Goal: Information Seeking & Learning: Understand process/instructions

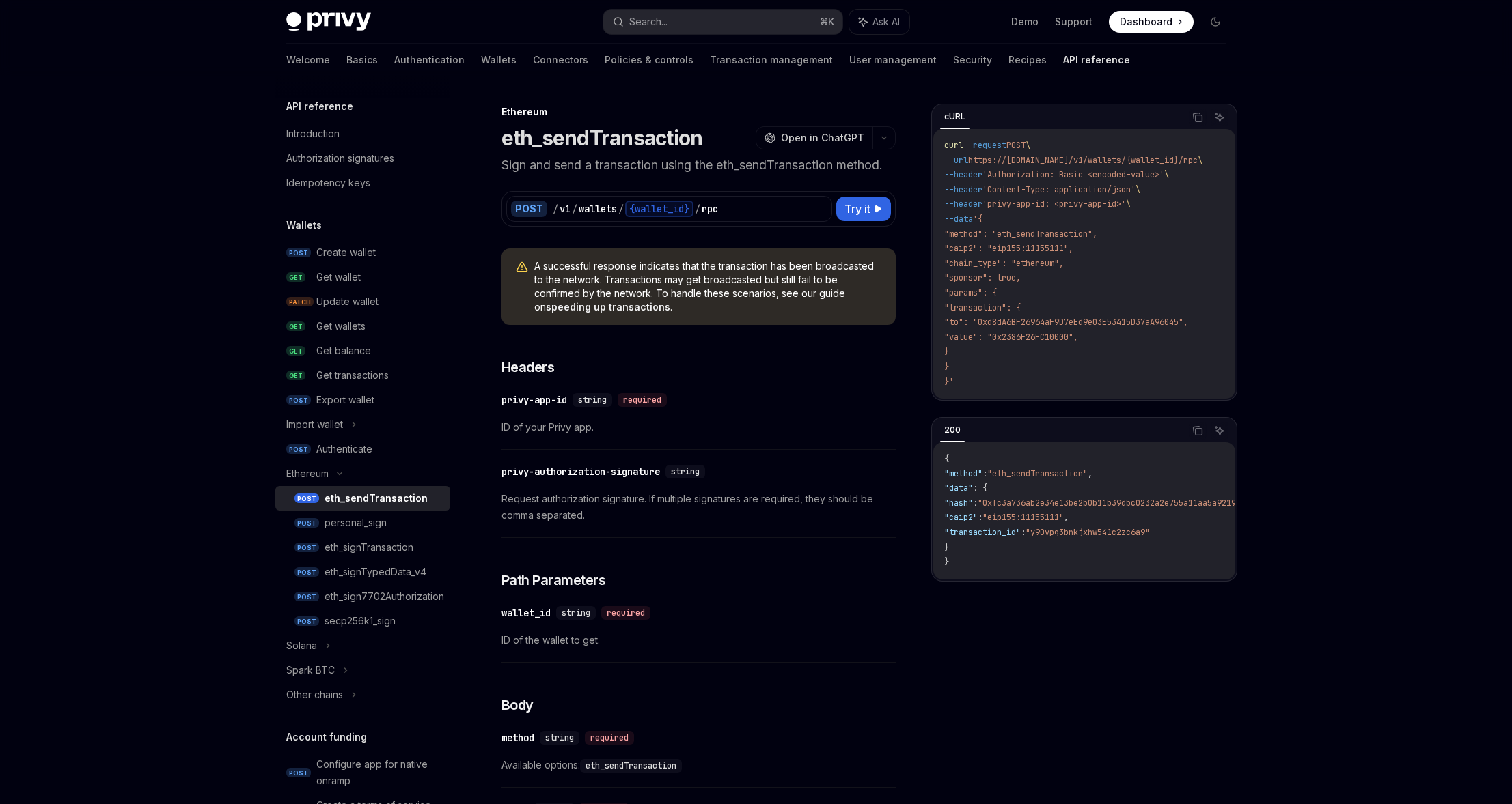
drag, startPoint x: 0, startPoint y: 0, endPoint x: 1045, endPoint y: 228, distance: 1069.6
click at [1045, 229] on span ""method": "eth_sendTransaction"," at bounding box center [1021, 233] width 153 height 11
type textarea "*"
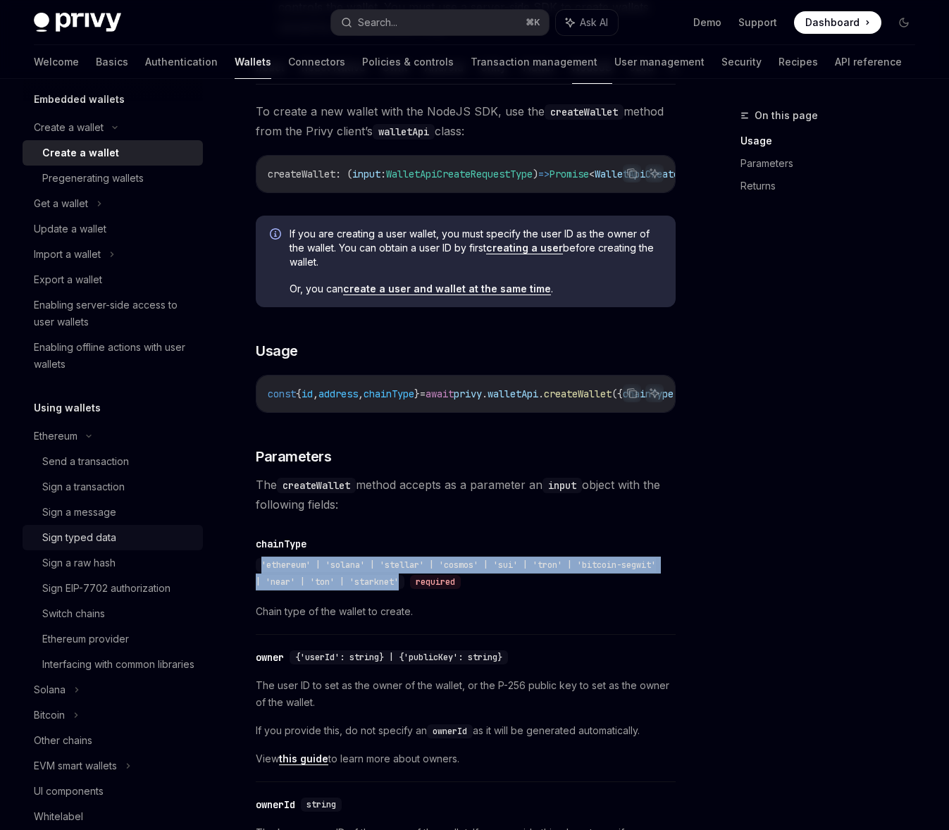
scroll to position [92, 0]
click at [97, 649] on link "Ethereum provider" at bounding box center [113, 638] width 180 height 25
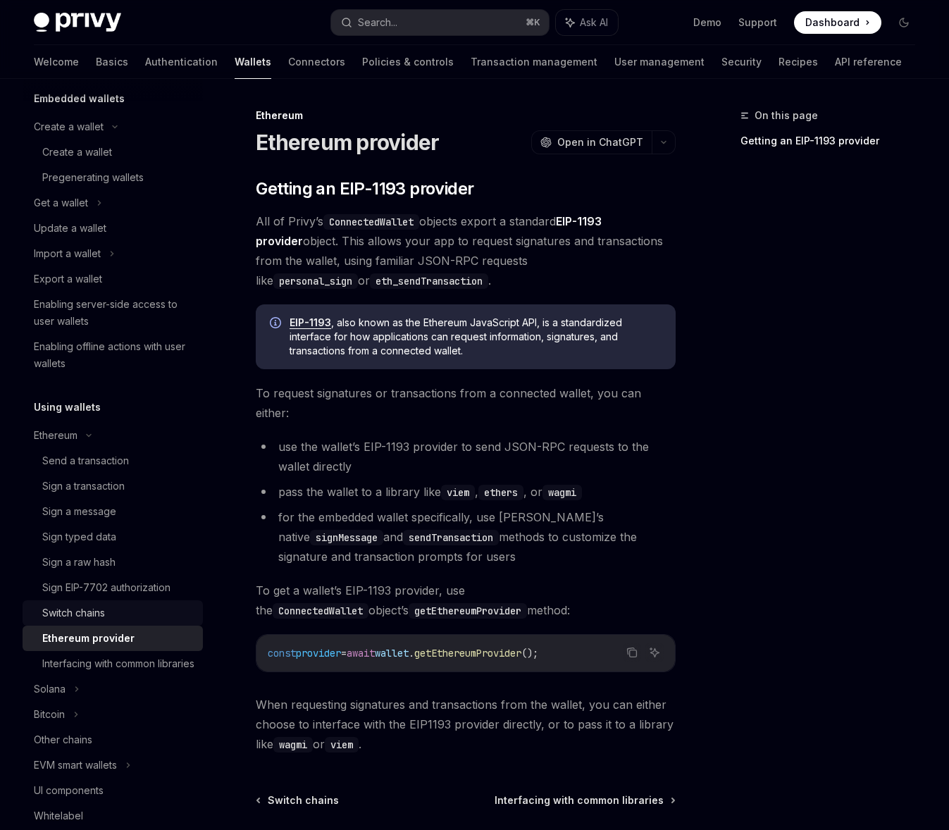
click at [91, 606] on div "Switch chains" at bounding box center [73, 613] width 63 height 17
type textarea "*"
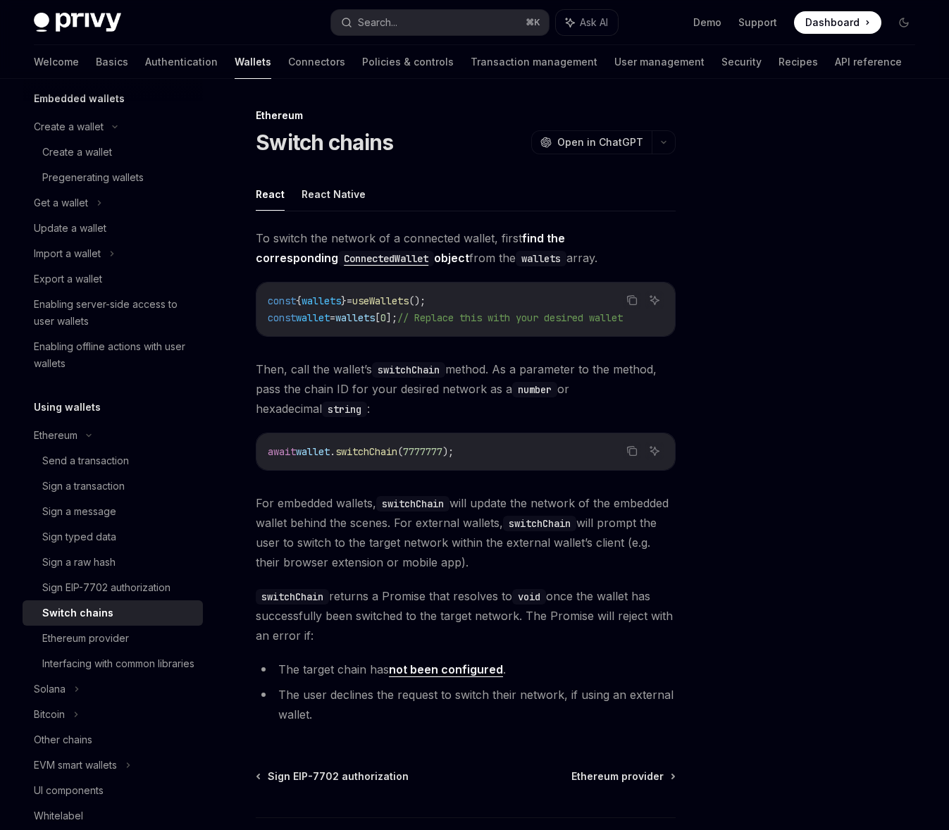
click at [327, 299] on span "wallets" at bounding box center [321, 301] width 39 height 13
click at [380, 301] on span "useWallets" at bounding box center [380, 301] width 56 height 13
click at [347, 301] on span "}" at bounding box center [344, 301] width 6 height 13
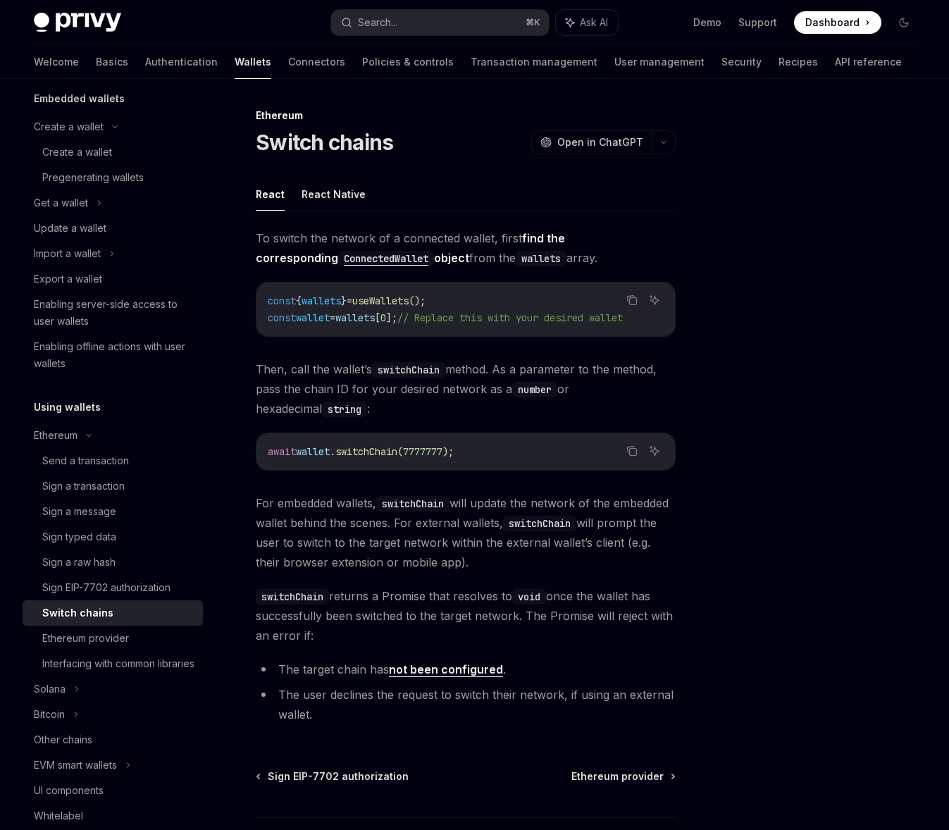
click at [327, 300] on span "wallets" at bounding box center [321, 301] width 39 height 13
drag, startPoint x: 325, startPoint y: 302, endPoint x: 333, endPoint y: 313, distance: 14.1
click at [332, 311] on code "const { wallets } = useWallets (); const wallet = wallets [ 0 ]; // Replace thi…" at bounding box center [466, 309] width 396 height 34
click at [330, 313] on span "wallet" at bounding box center [313, 317] width 34 height 13
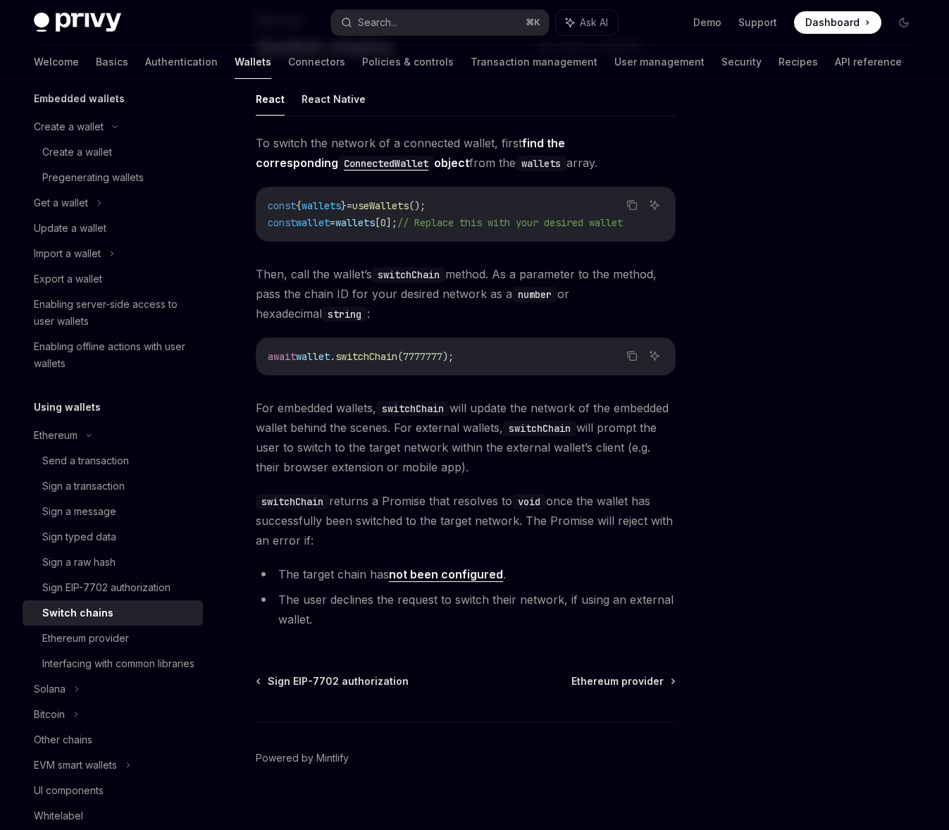
scroll to position [115, 0]
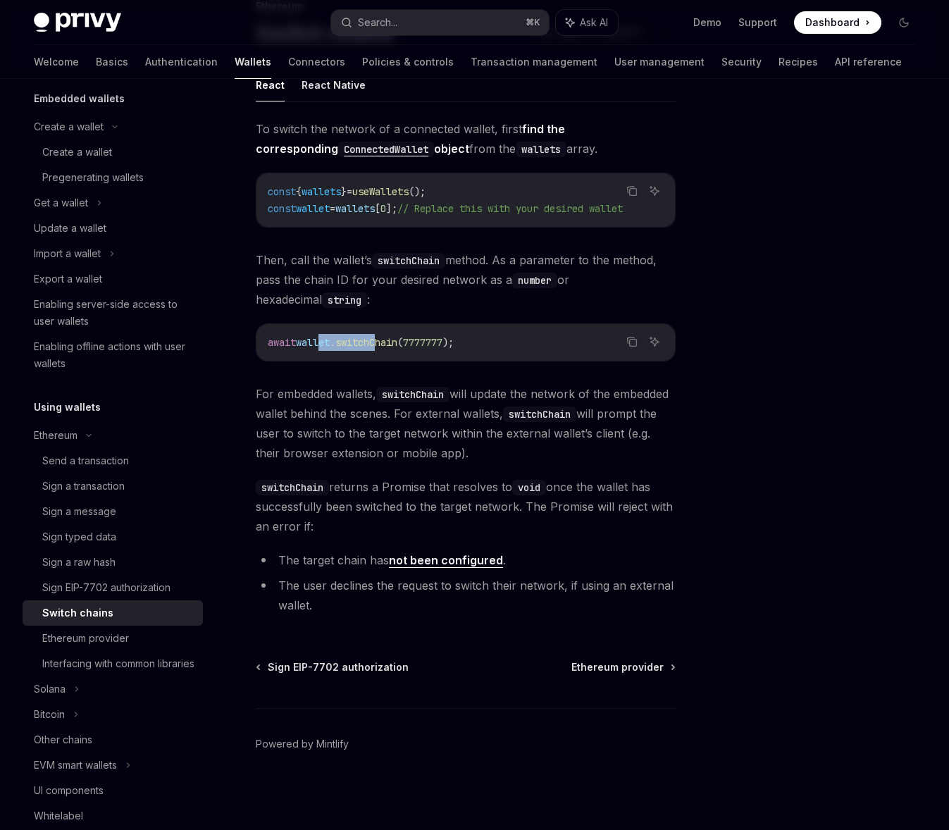
drag, startPoint x: 323, startPoint y: 343, endPoint x: 389, endPoint y: 344, distance: 65.5
click at [389, 344] on span "await wallet . switchChain ( 7777777 );" at bounding box center [361, 342] width 186 height 13
click at [389, 344] on span "switchChain" at bounding box center [366, 342] width 62 height 13
click at [388, 345] on span "switchChain" at bounding box center [366, 342] width 62 height 13
click at [72, 486] on div "Sign a transaction" at bounding box center [83, 486] width 82 height 17
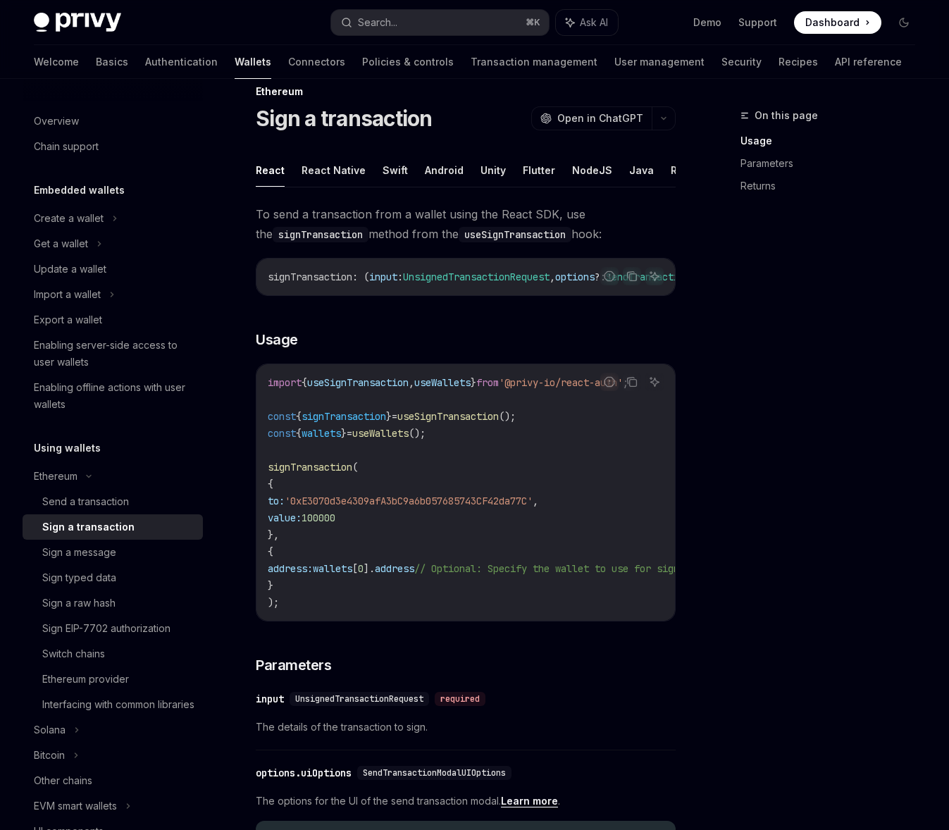
scroll to position [25, 0]
click at [577, 170] on button "NodeJS" at bounding box center [592, 168] width 40 height 33
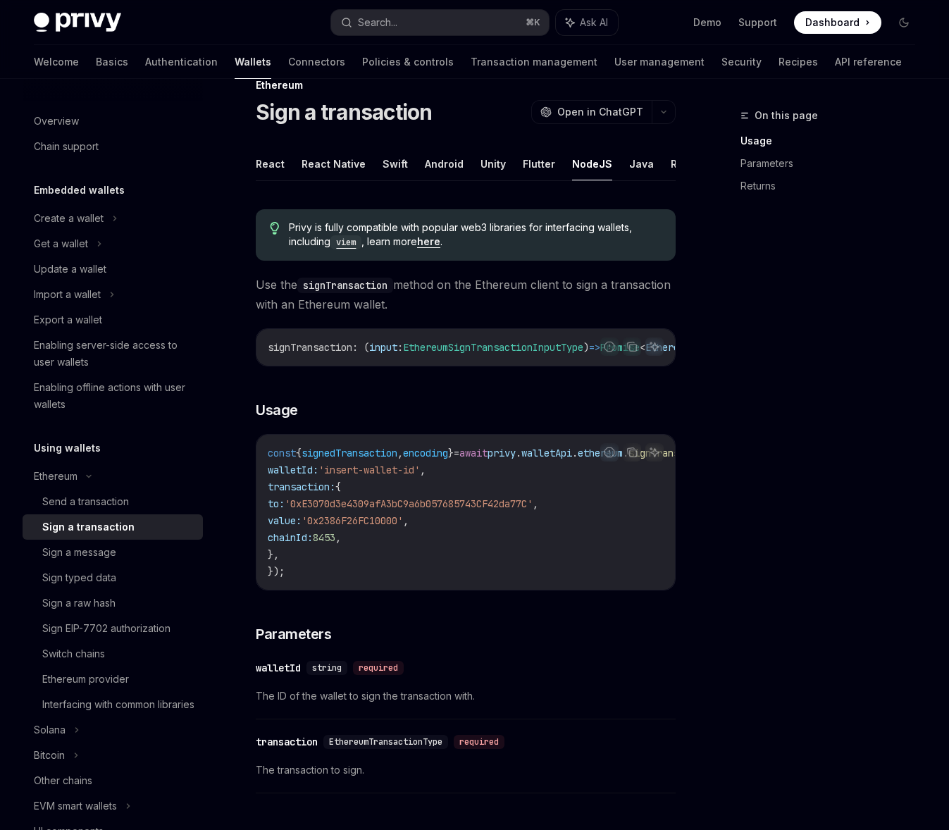
scroll to position [51, 0]
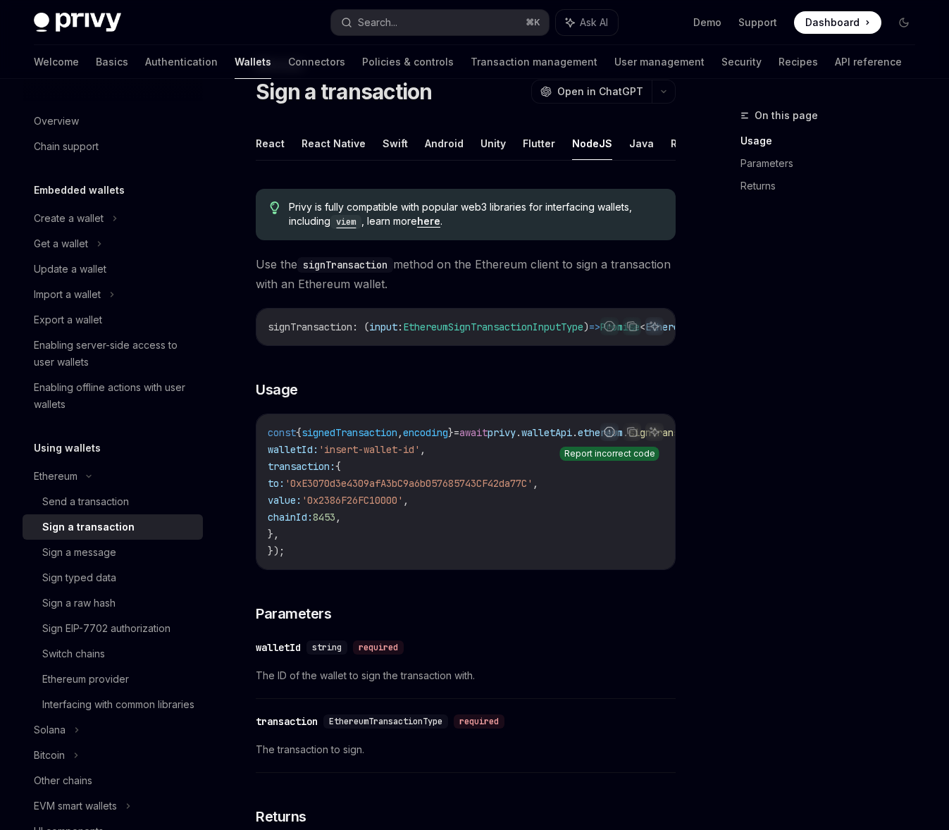
drag, startPoint x: 629, startPoint y: 437, endPoint x: 612, endPoint y: 435, distance: 16.3
click at [629, 437] on icon "Copy the contents from the code block" at bounding box center [631, 431] width 11 height 11
click at [101, 507] on div "Send a transaction" at bounding box center [85, 501] width 87 height 17
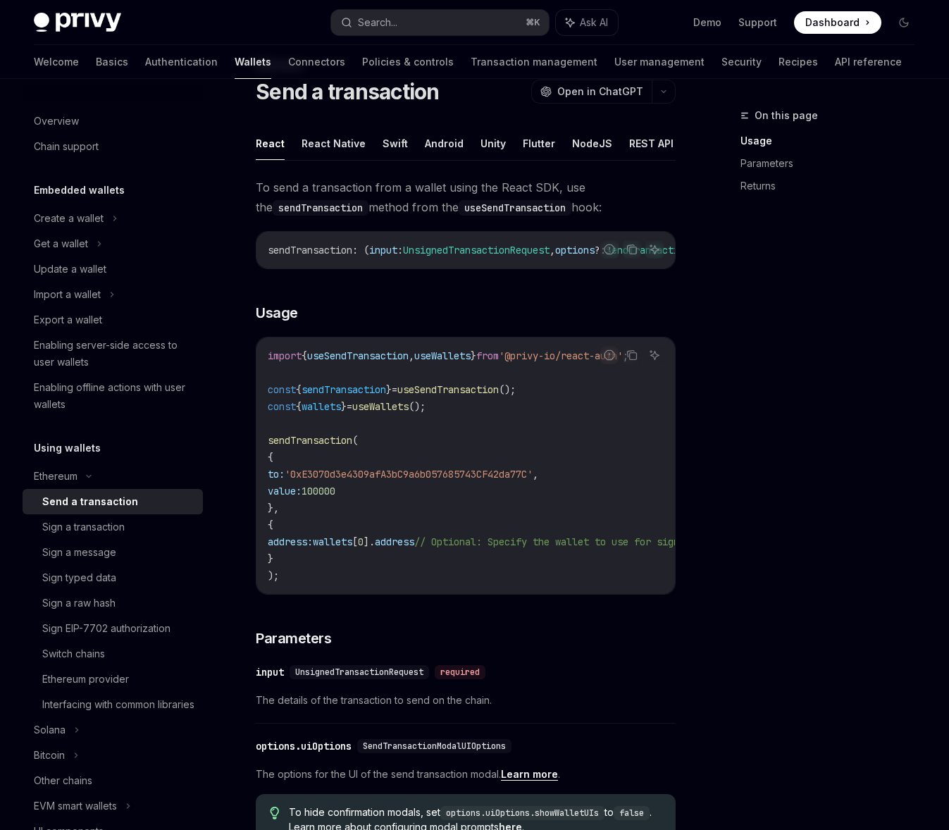
drag, startPoint x: 626, startPoint y: 359, endPoint x: 606, endPoint y: 407, distance: 52.1
click at [626, 359] on icon "Copy the contents from the code block" at bounding box center [631, 355] width 11 height 11
click at [575, 144] on button "NodeJS" at bounding box center [592, 143] width 40 height 33
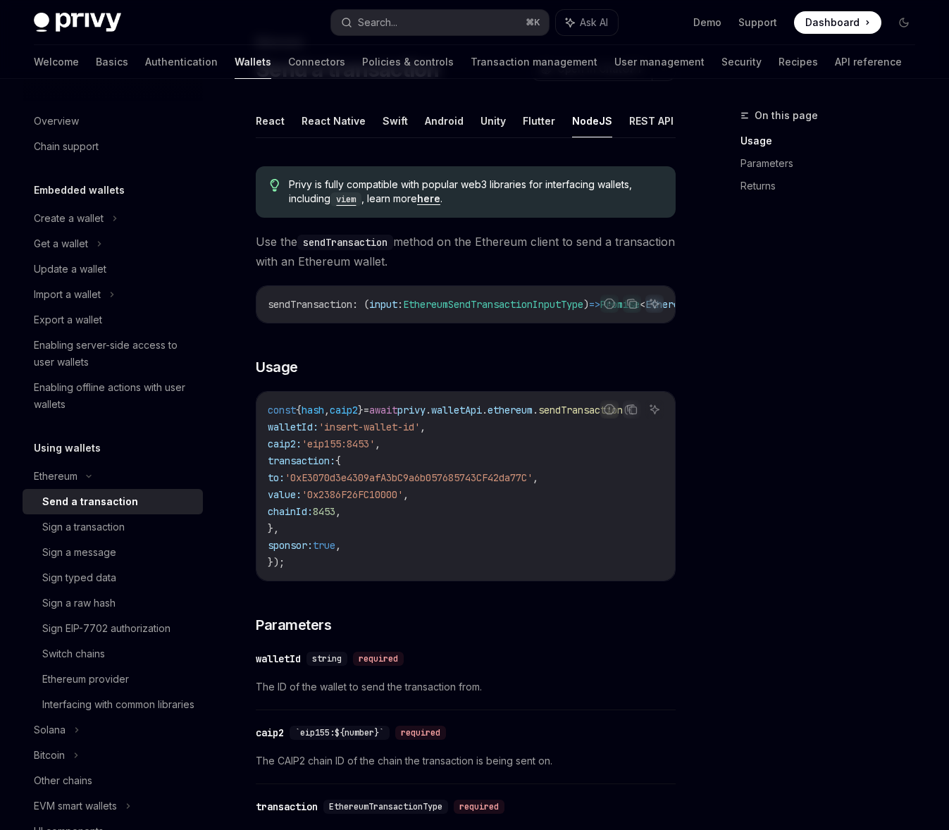
scroll to position [81, 0]
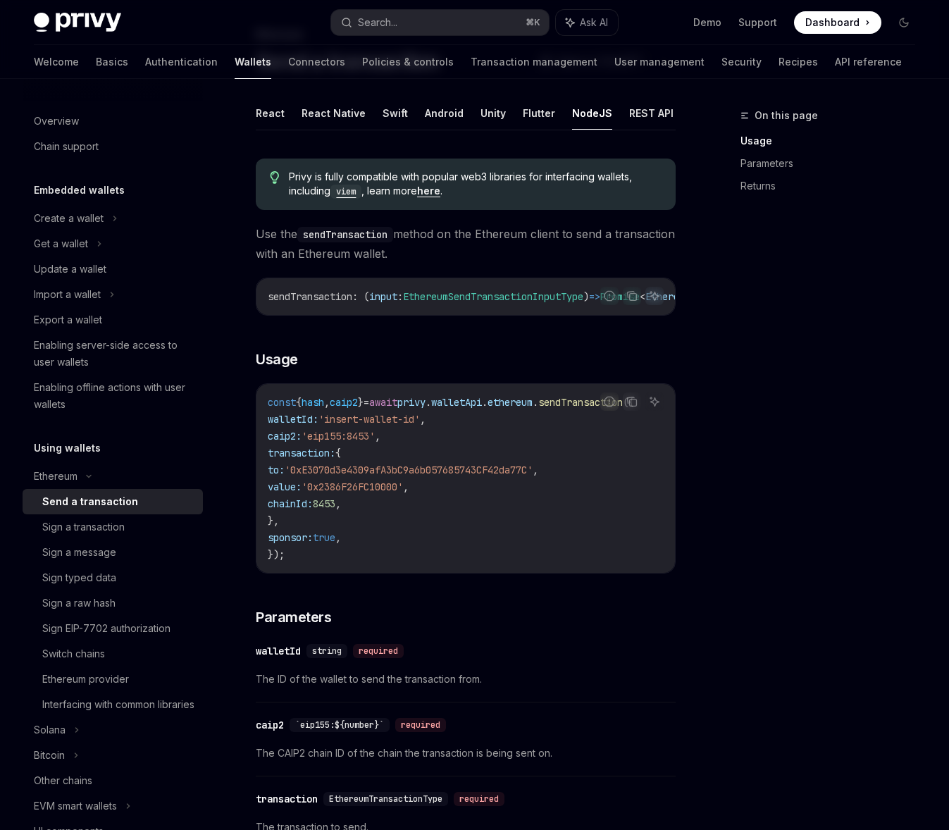
click at [268, 409] on span "const" at bounding box center [282, 402] width 28 height 13
click at [271, 408] on span "const" at bounding box center [282, 402] width 28 height 13
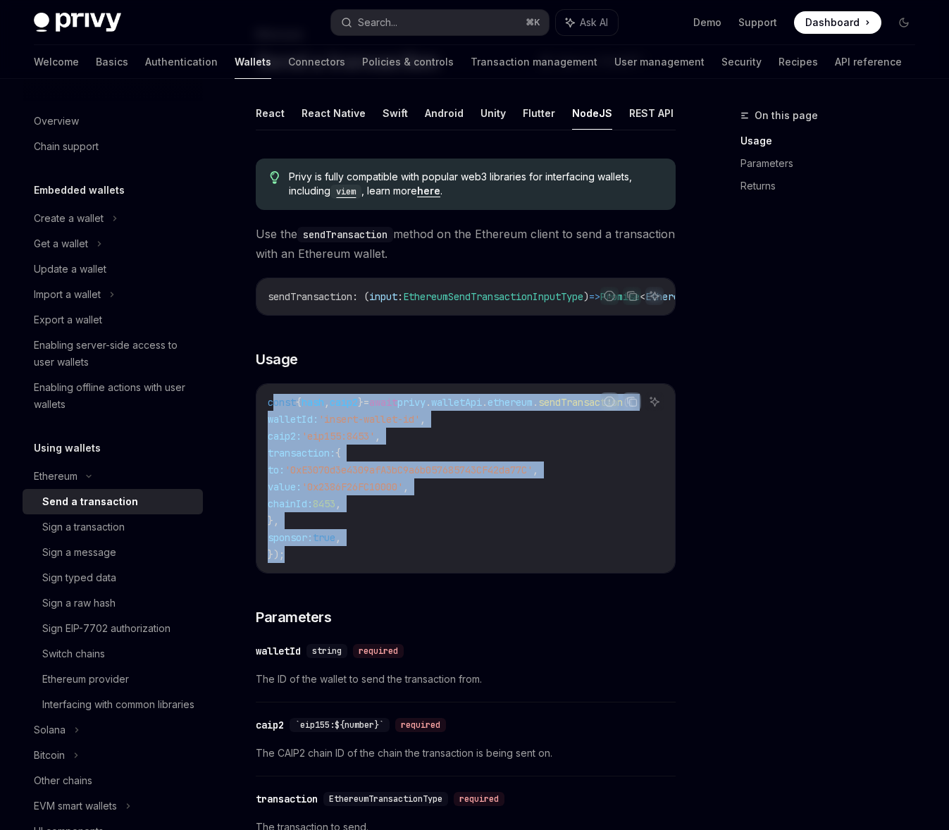
click at [297, 560] on code "const { hash , caip2 } = await privy . walletApi . ethereum . sendTransaction (…" at bounding box center [468, 478] width 400 height 169
click at [533, 476] on span "'0xE3070d3e4309afA3bC9a6b057685743CF42da77C'" at bounding box center [409, 470] width 248 height 13
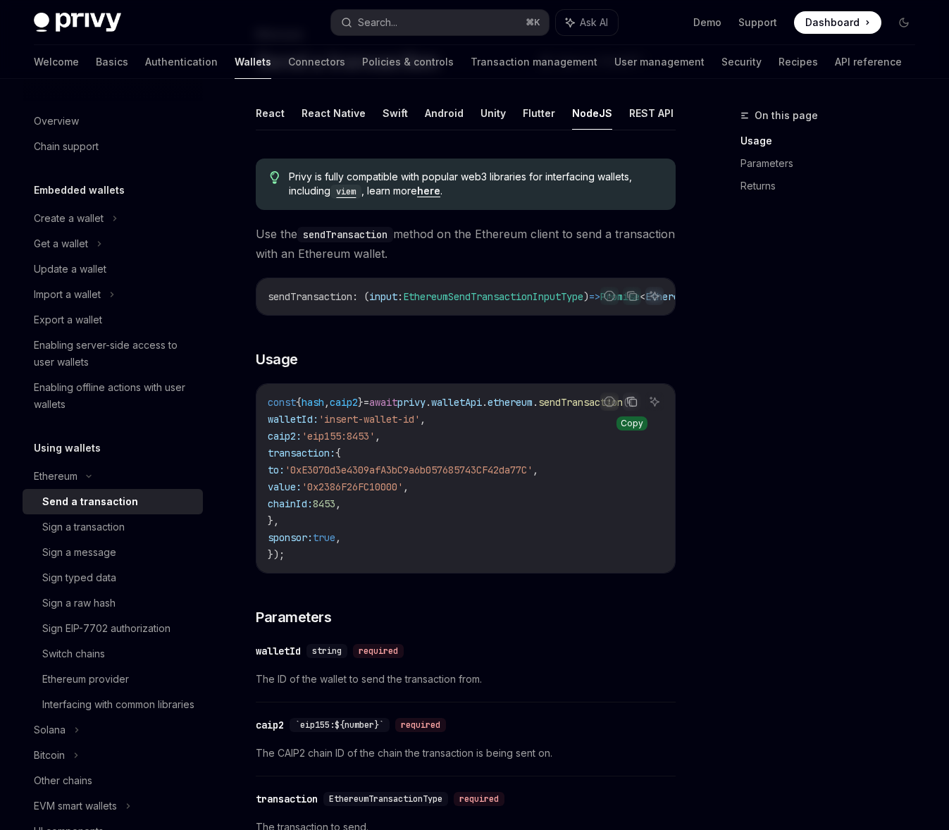
click at [636, 411] on button "Copy the contents from the code block" at bounding box center [632, 402] width 18 height 18
click at [469, 471] on span "'0xE3070d3e4309afA3bC9a6b057685743CF42da77C'" at bounding box center [409, 470] width 248 height 13
click at [302, 440] on span "caip2:" at bounding box center [285, 436] width 34 height 13
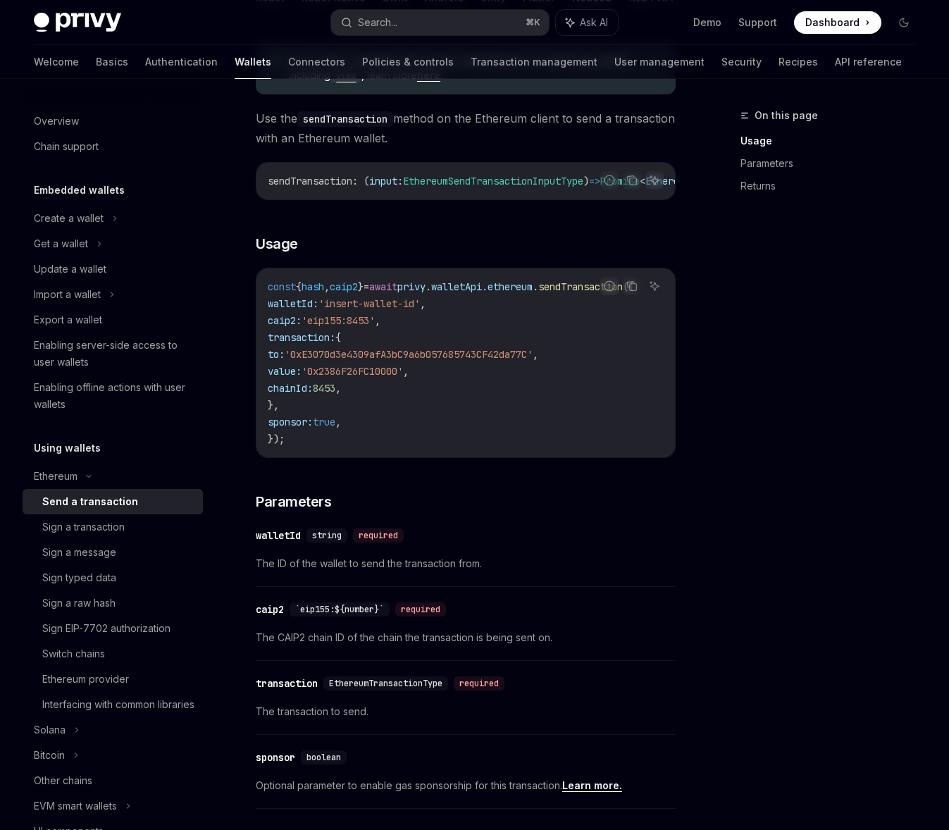
scroll to position [311, 0]
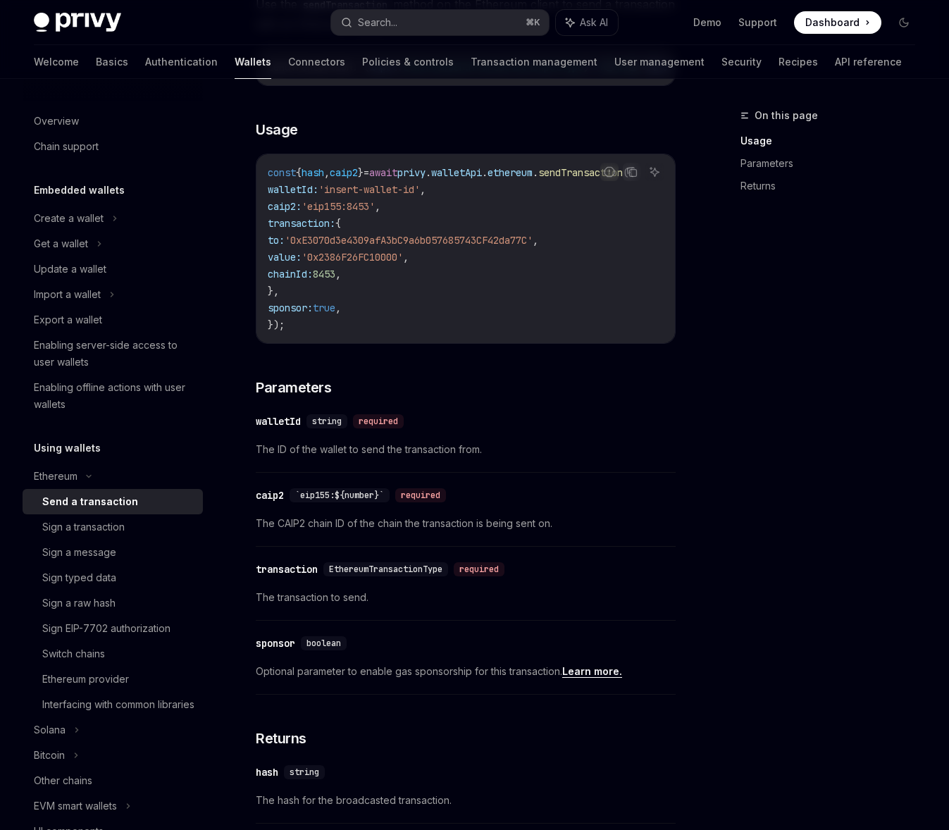
click at [311, 501] on span "`eip155:${number}`" at bounding box center [339, 495] width 89 height 11
click at [331, 526] on span "The CAIP2 chain ID of the chain the transaction is being sent on." at bounding box center [466, 523] width 420 height 17
drag, startPoint x: 273, startPoint y: 533, endPoint x: 392, endPoint y: 541, distance: 119.3
click at [388, 532] on span "The CAIP2 chain ID of the chain the transaction is being sent on." at bounding box center [466, 523] width 420 height 17
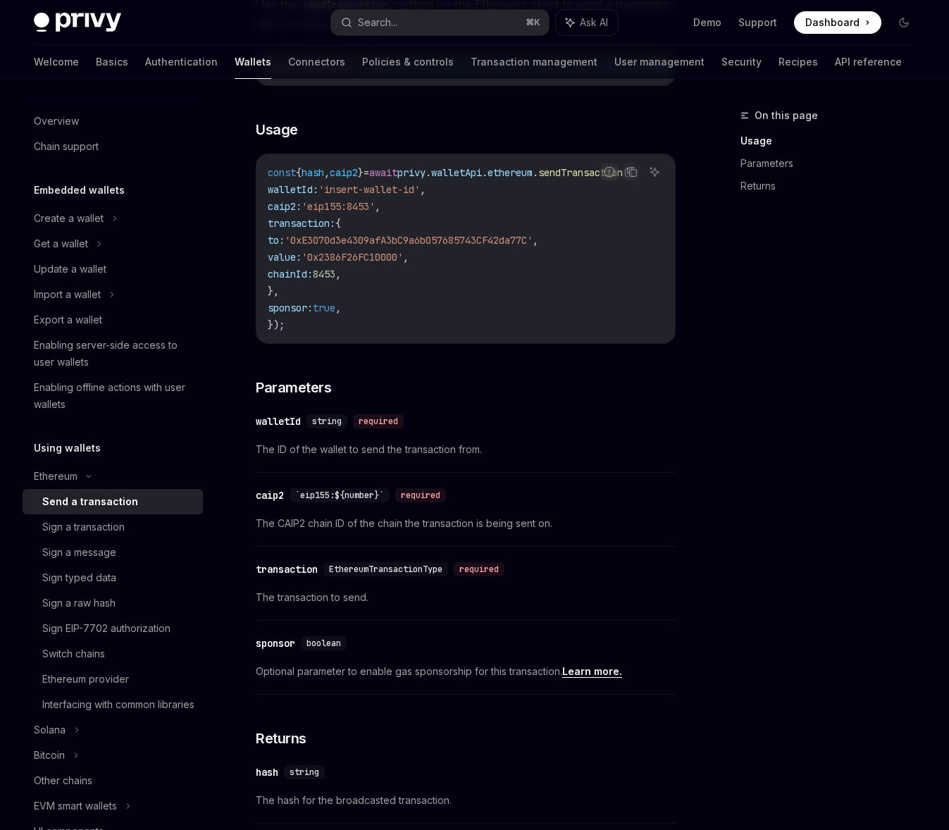
click at [392, 532] on span "The CAIP2 chain ID of the chain the transaction is being sent on." at bounding box center [466, 523] width 420 height 17
click at [302, 532] on span "The CAIP2 chain ID of the chain the transaction is being sent on." at bounding box center [466, 523] width 420 height 17
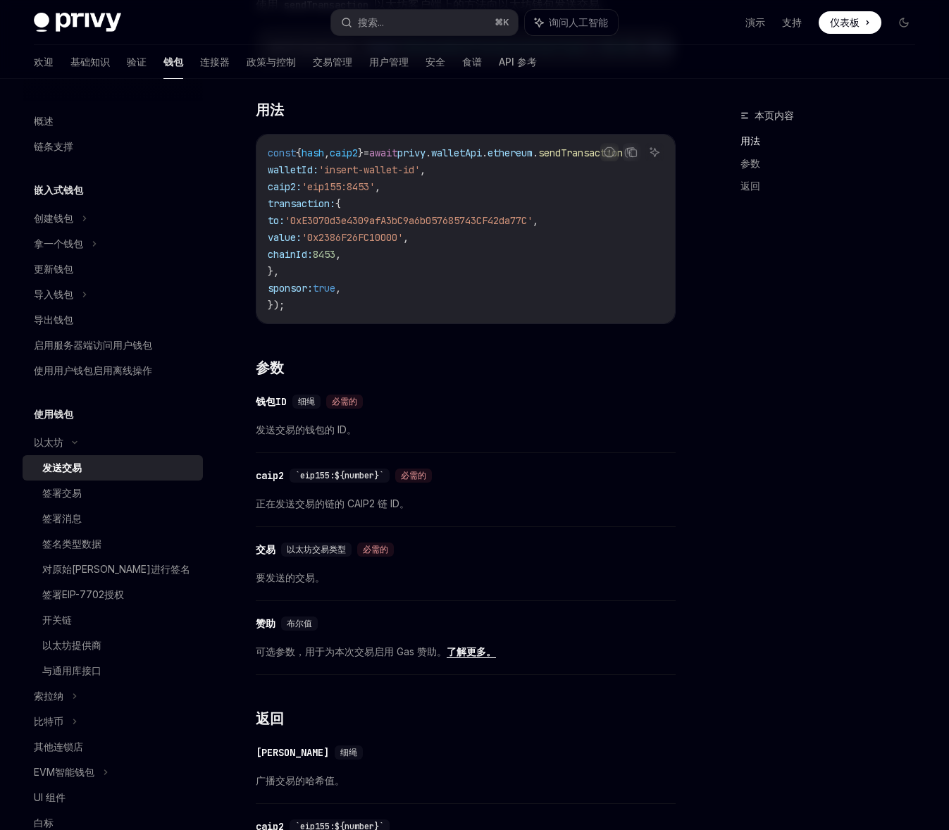
click at [289, 510] on font "正在发送交易的链的 CAIP2 链 ID。" at bounding box center [333, 504] width 154 height 12
click at [335, 510] on font "正在发送交易的链的 CAIP2 链 ID。" at bounding box center [333, 504] width 154 height 12
drag, startPoint x: 335, startPoint y: 512, endPoint x: 304, endPoint y: 514, distance: 30.4
click at [335, 510] on font "正在发送交易的链的 CAIP2 链 ID。" at bounding box center [333, 504] width 154 height 12
drag, startPoint x: 295, startPoint y: 514, endPoint x: 370, endPoint y: 517, distance: 74.8
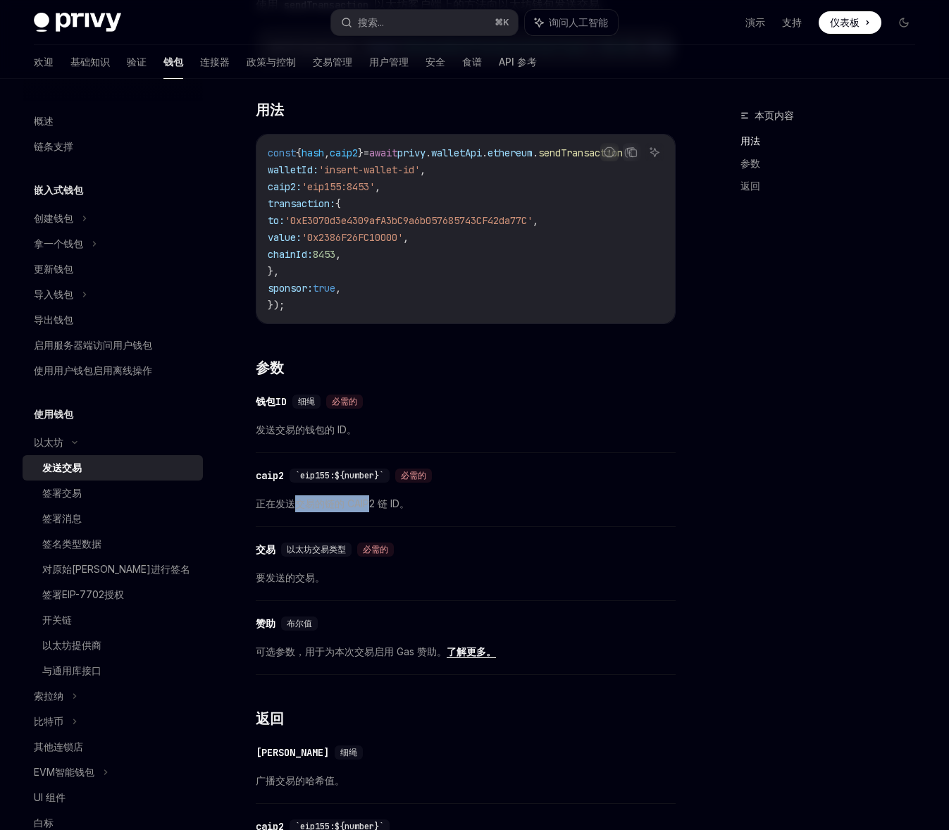
click at [370, 510] on font "正在发送交易的链的 CAIP2 链 ID。" at bounding box center [333, 504] width 154 height 12
drag, startPoint x: 358, startPoint y: 517, endPoint x: 345, endPoint y: 517, distance: 13.4
click at [357, 510] on font "正在发送交易的链的 CAIP2 链 ID。" at bounding box center [333, 504] width 154 height 12
drag, startPoint x: 293, startPoint y: 517, endPoint x: 328, endPoint y: 518, distance: 35.2
click at [328, 510] on font "正在发送交易的链的 CAIP2 链 ID。" at bounding box center [333, 504] width 154 height 12
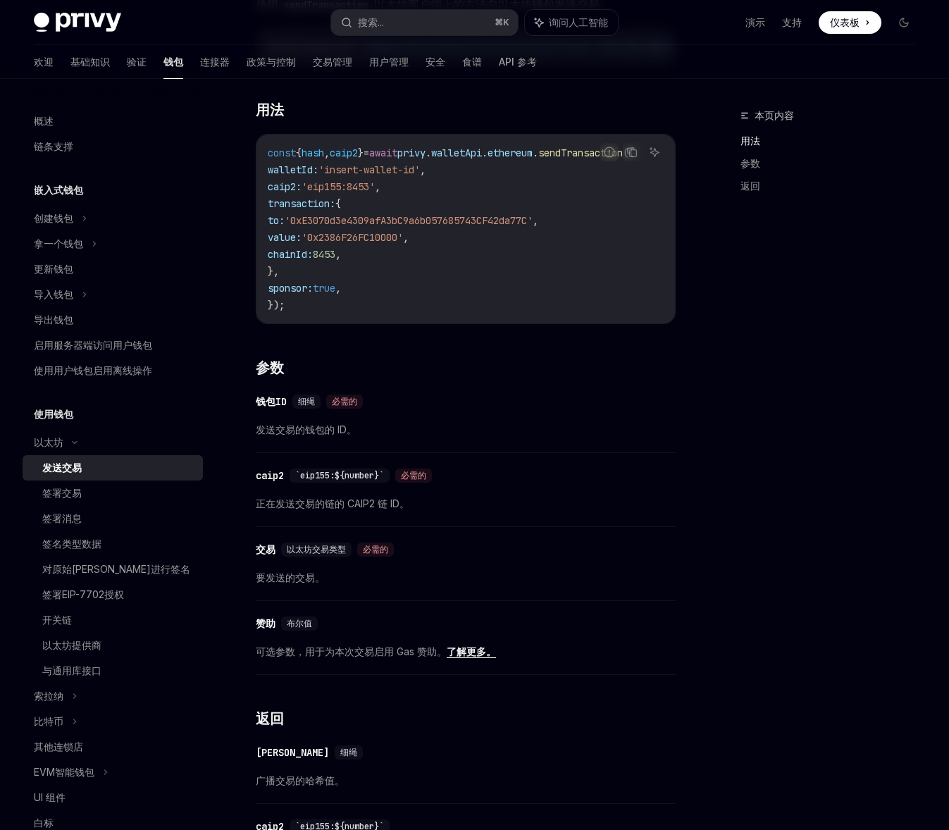
click at [328, 510] on font "正在发送交易的链的 CAIP2 链 ID。" at bounding box center [333, 504] width 154 height 12
click at [358, 510] on font "正在发送交易的链的 CAIP2 链 ID。" at bounding box center [333, 504] width 154 height 12
drag, startPoint x: 358, startPoint y: 514, endPoint x: 345, endPoint y: 514, distance: 12.7
click at [357, 510] on font "正在发送交易的链的 CAIP2 链 ID。" at bounding box center [333, 504] width 154 height 12
click at [340, 510] on font "正在发送交易的链的 CAIP2 链 ID。" at bounding box center [333, 504] width 154 height 12
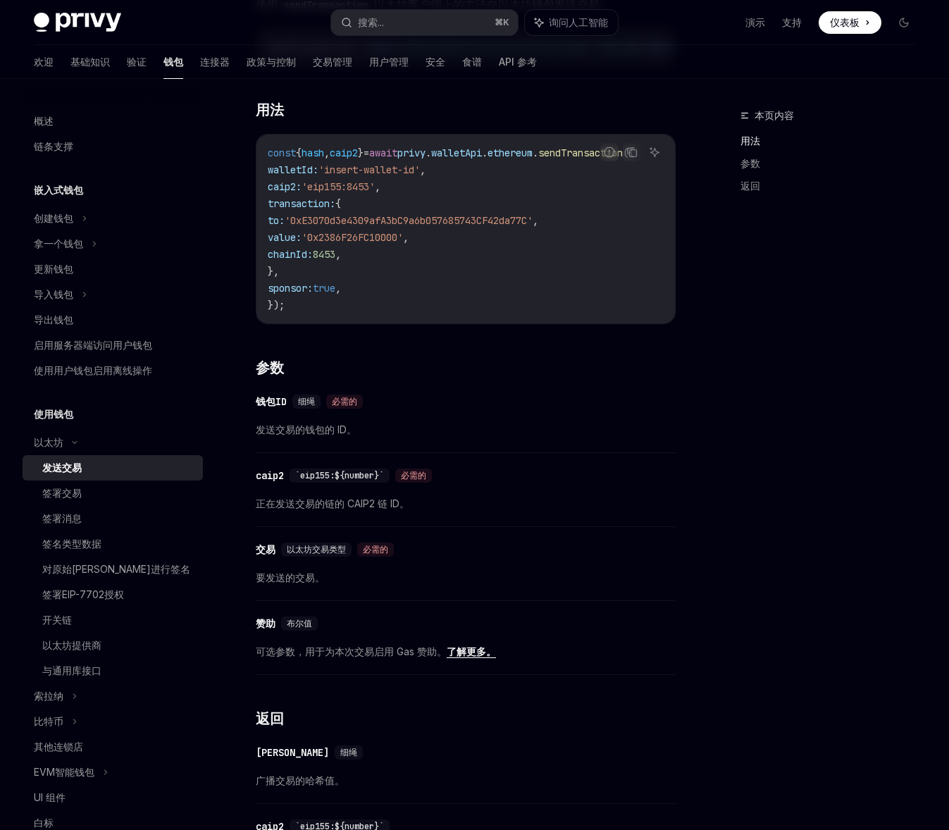
click at [363, 510] on font "正在发送交易的链的 CAIP2 链 ID。" at bounding box center [333, 504] width 154 height 12
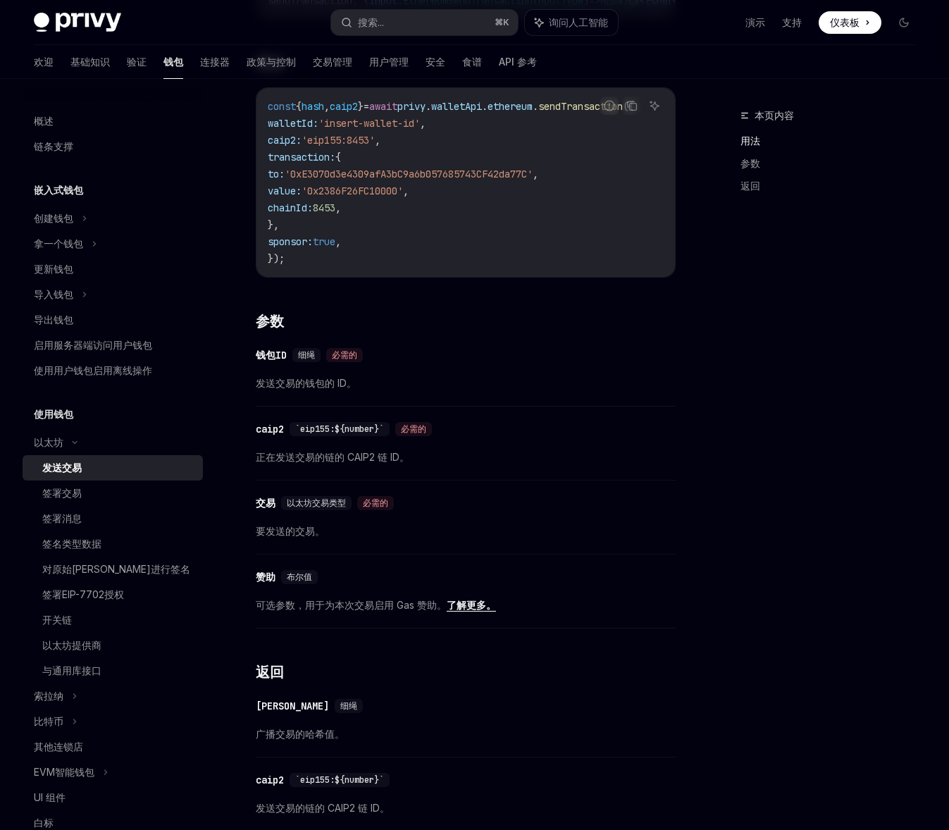
scroll to position [367, 0]
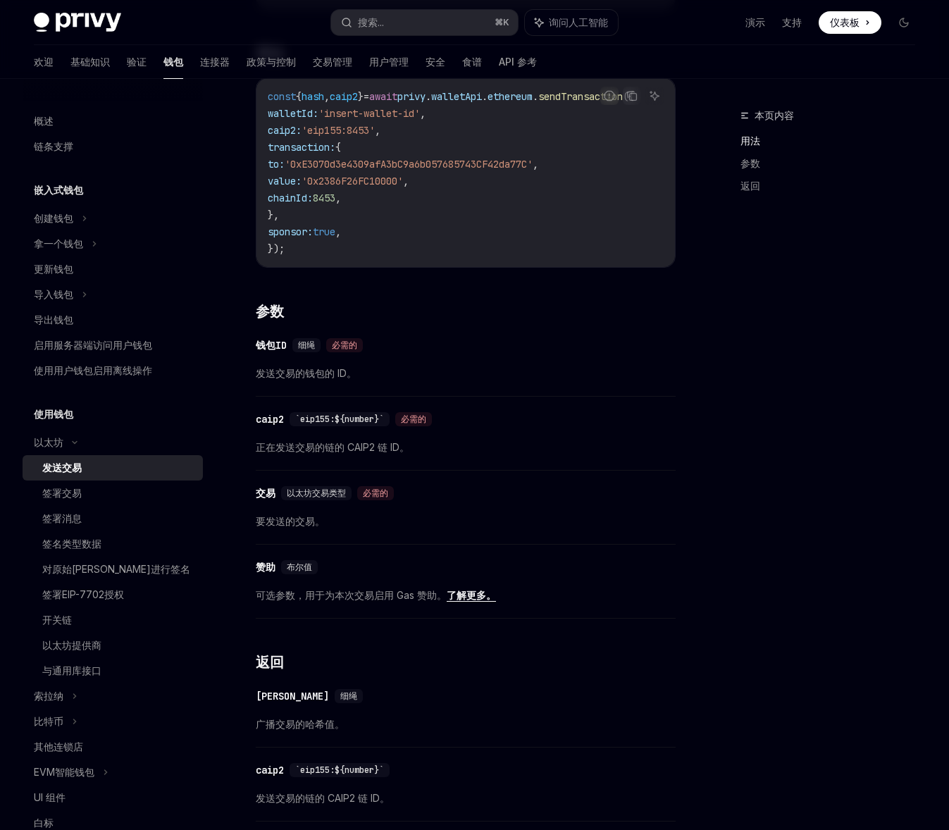
click at [320, 499] on font "以太坊交易类型" at bounding box center [316, 493] width 59 height 11
drag, startPoint x: 285, startPoint y: 606, endPoint x: 337, endPoint y: 606, distance: 51.4
click at [337, 601] on font "可选参数，用于为本次交易启用 Gas 赞助。" at bounding box center [351, 595] width 191 height 12
drag, startPoint x: 337, startPoint y: 606, endPoint x: 377, endPoint y: 607, distance: 40.2
click at [341, 601] on font "可选参数，用于为本次交易启用 Gas 赞助。" at bounding box center [351, 595] width 191 height 12
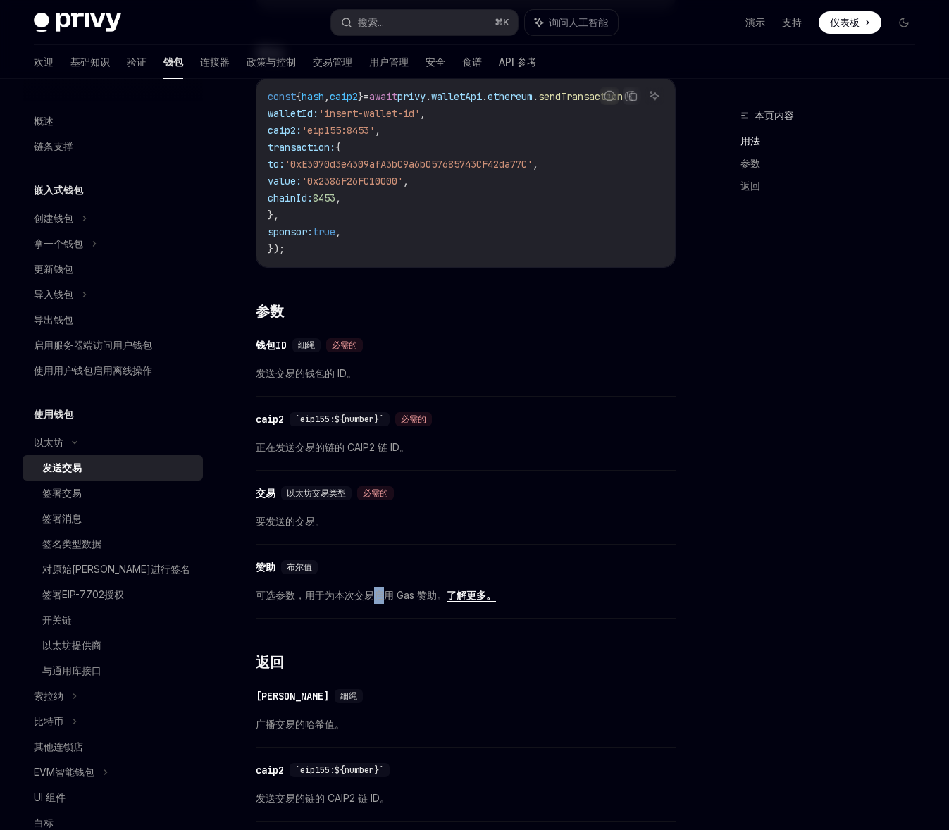
drag, startPoint x: 377, startPoint y: 607, endPoint x: 390, endPoint y: 607, distance: 13.4
click at [389, 601] on font "可选参数，用于为本次交易启用 Gas 赞助。" at bounding box center [351, 595] width 191 height 12
click at [390, 601] on font "可选参数，用于为本次交易启用 Gas 赞助。" at bounding box center [351, 595] width 191 height 12
click at [457, 601] on font "了解更多。" at bounding box center [471, 595] width 49 height 12
type textarea "*"
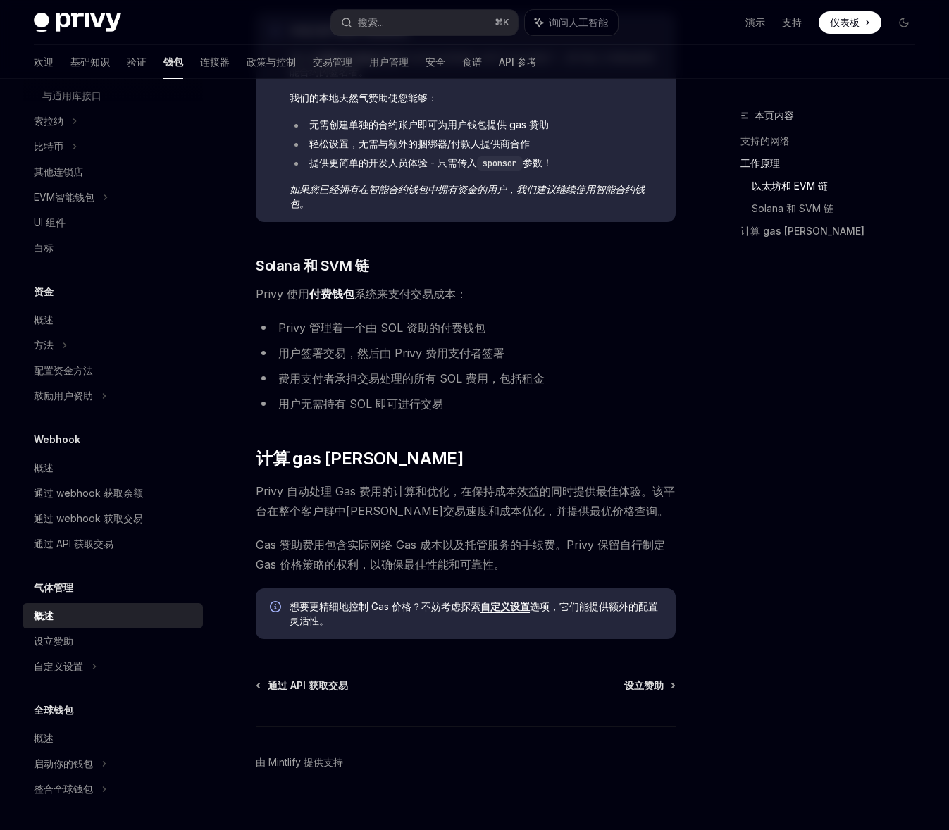
scroll to position [765, 0]
